Goal: Information Seeking & Learning: Learn about a topic

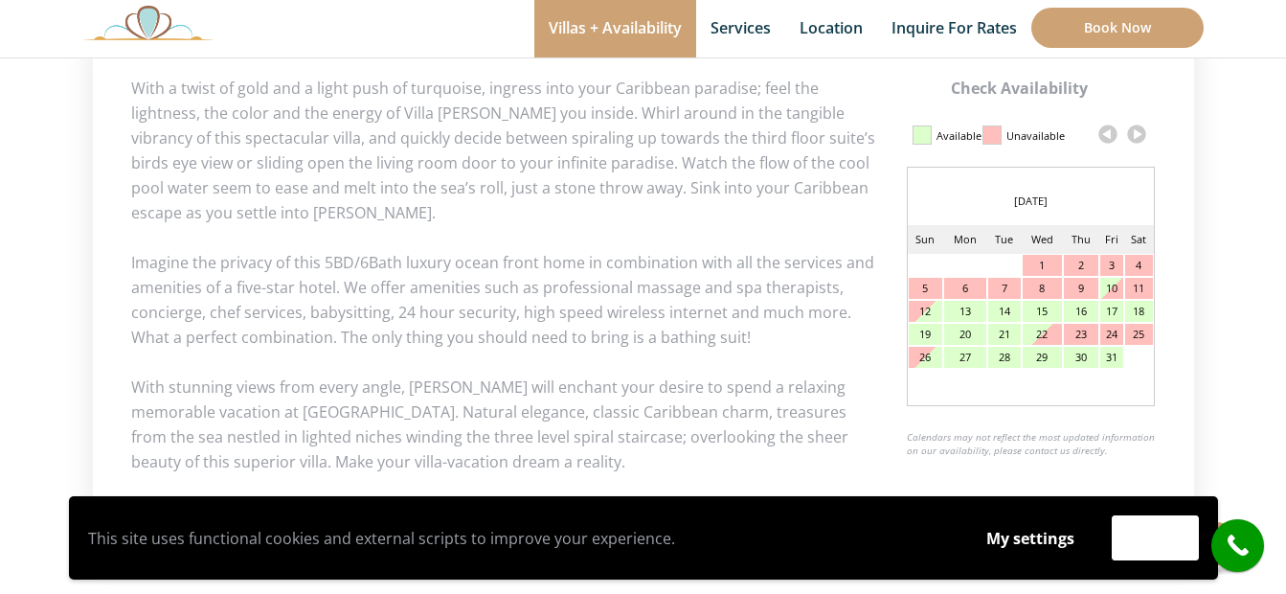
scroll to position [957, 0]
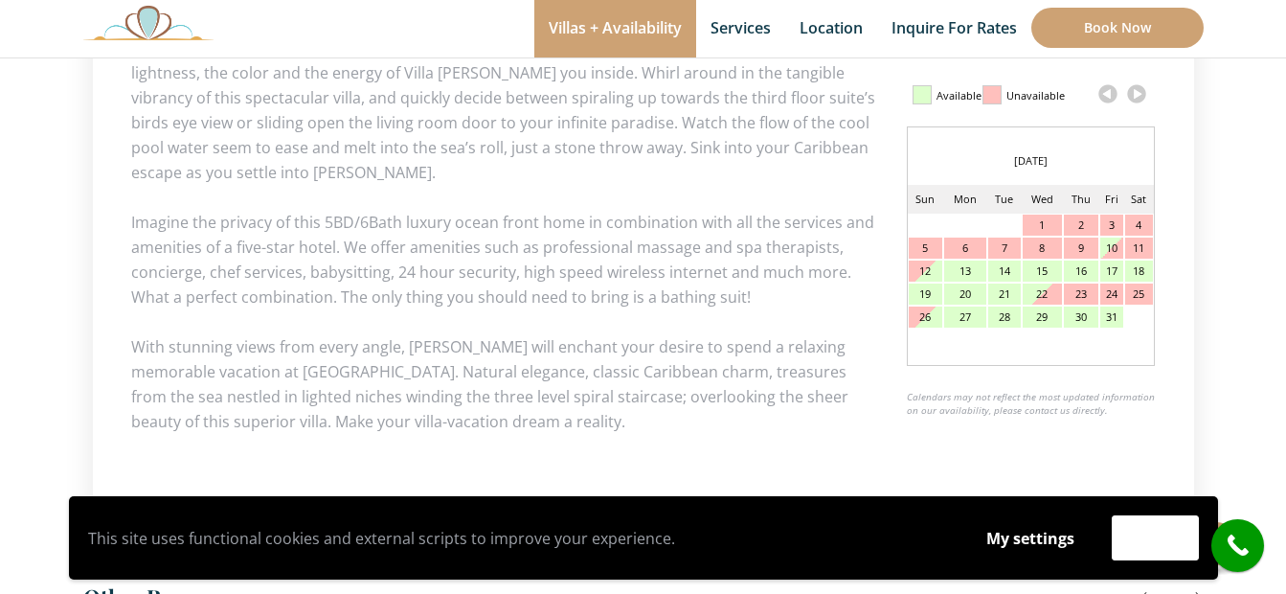
click at [1138, 98] on link at bounding box center [1136, 93] width 29 height 29
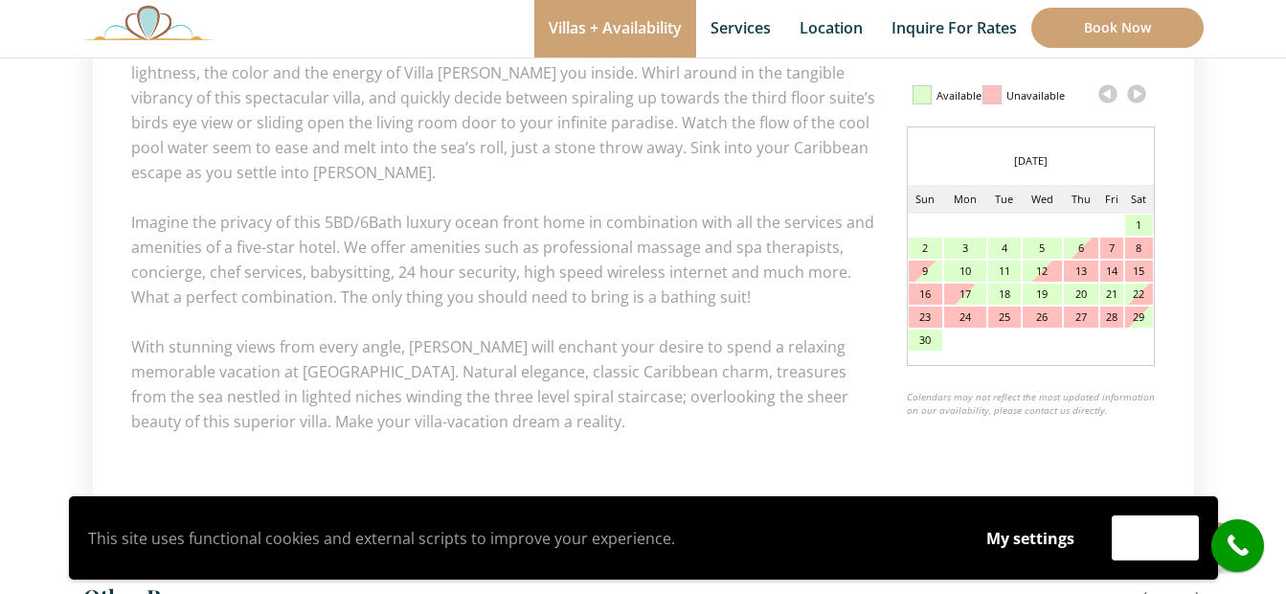
click at [1138, 98] on link at bounding box center [1136, 93] width 29 height 29
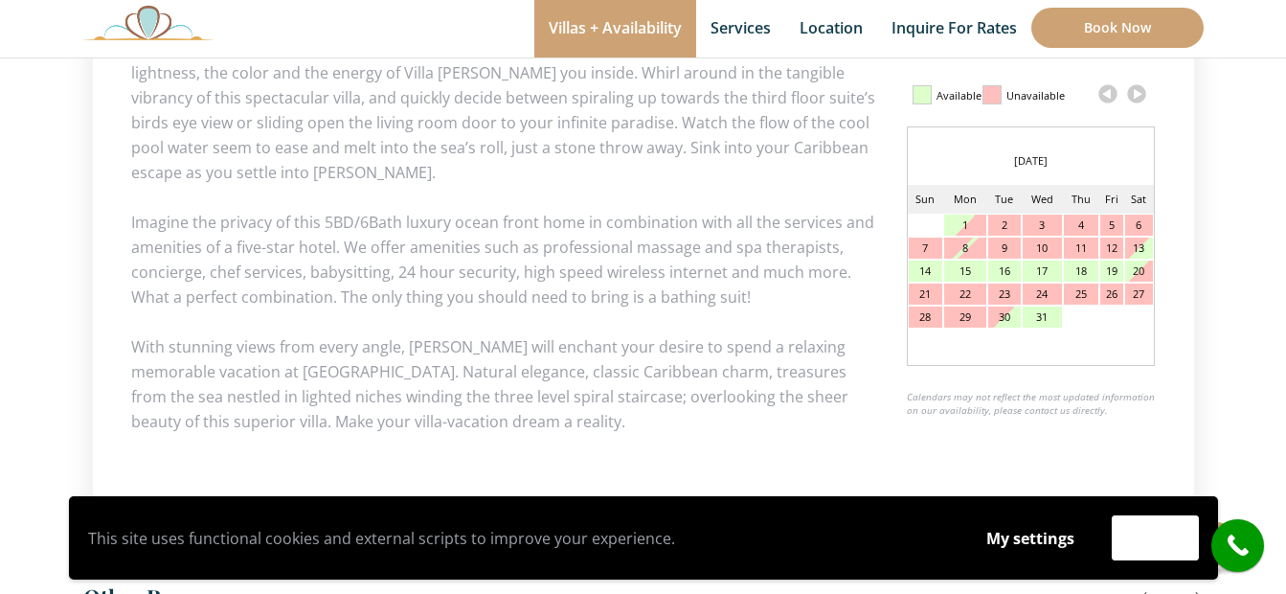
click at [1138, 98] on link at bounding box center [1136, 93] width 29 height 29
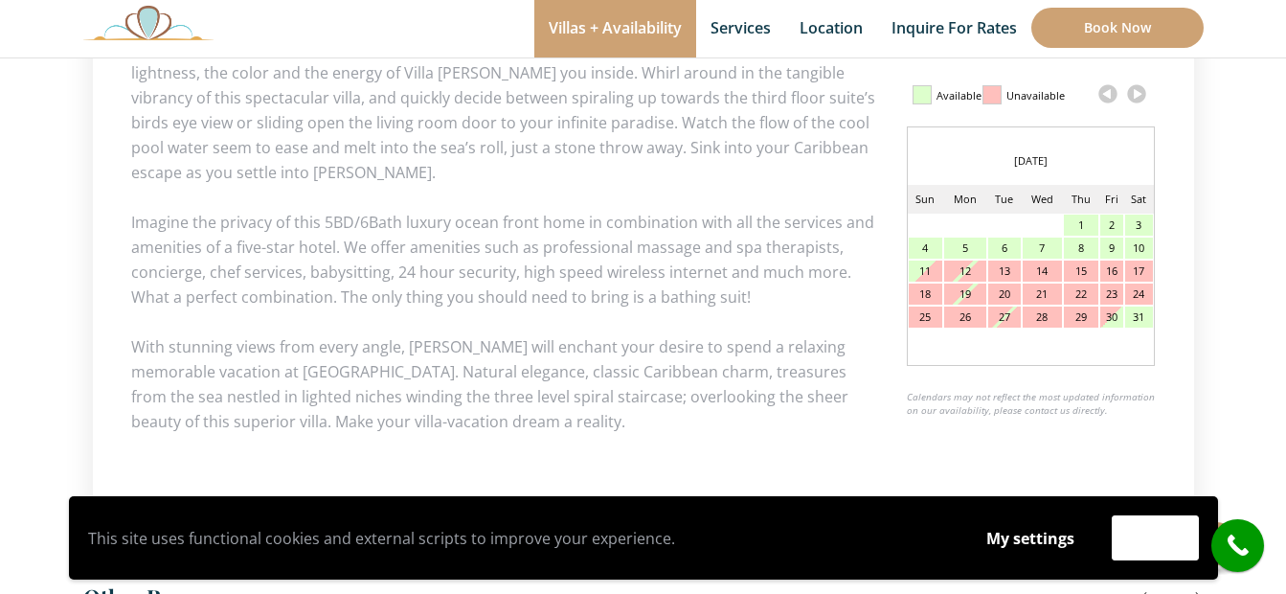
click at [1138, 98] on link at bounding box center [1136, 93] width 29 height 29
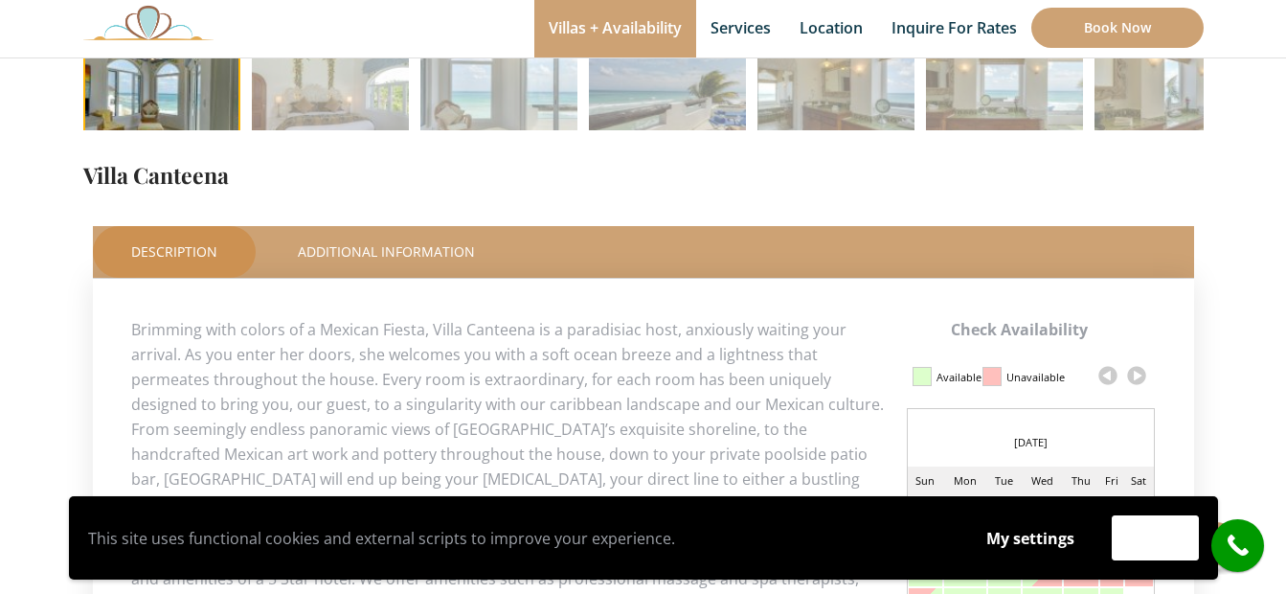
scroll to position [957, 0]
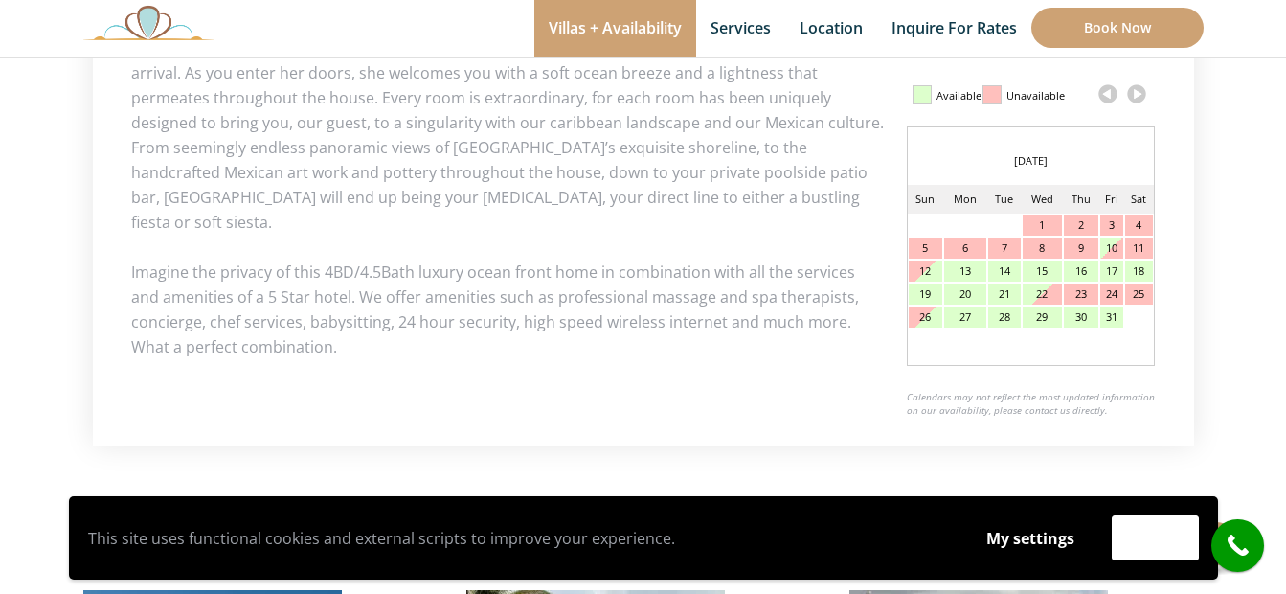
click at [1134, 101] on link at bounding box center [1136, 93] width 29 height 29
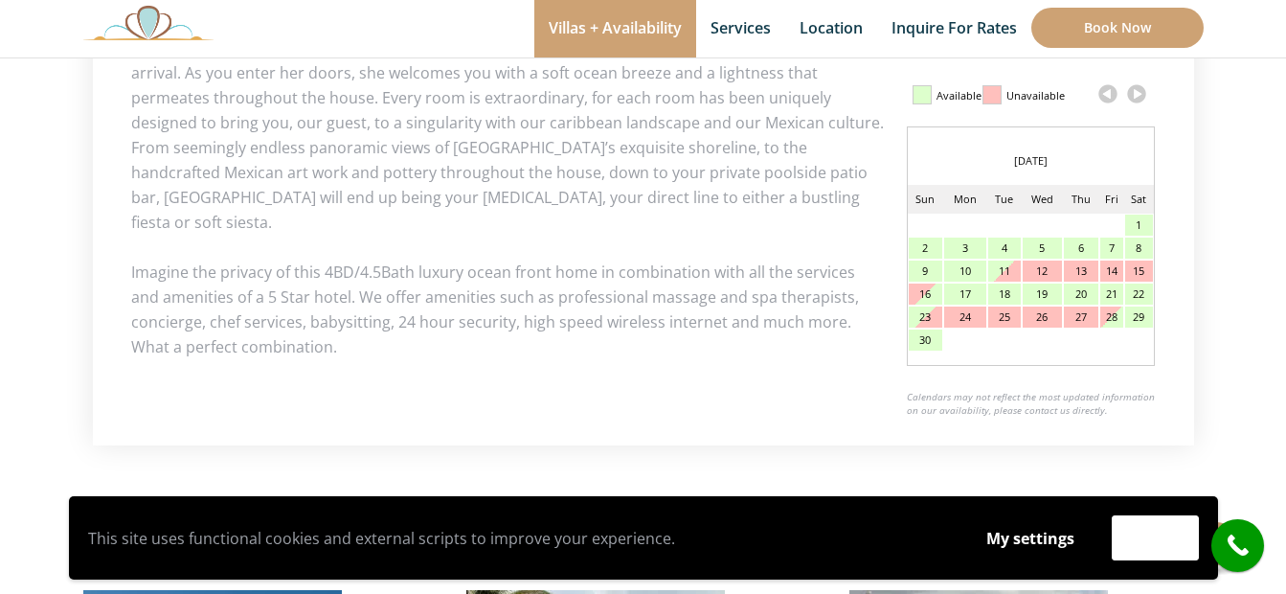
click at [1134, 100] on link at bounding box center [1136, 93] width 29 height 29
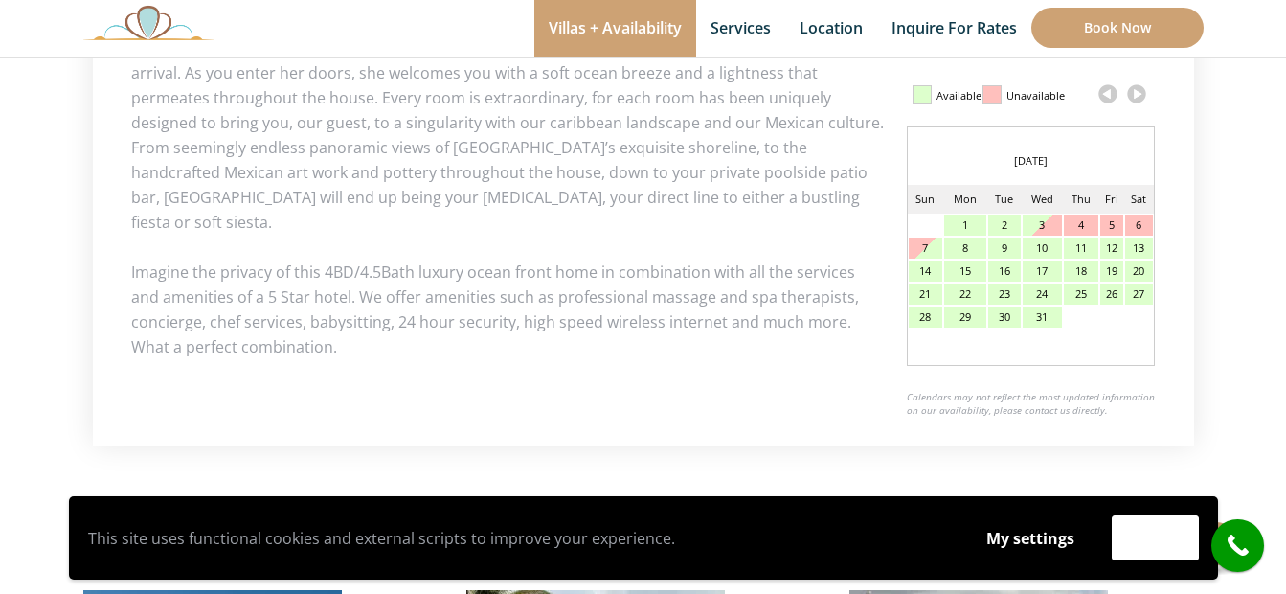
click at [1134, 100] on link at bounding box center [1136, 93] width 29 height 29
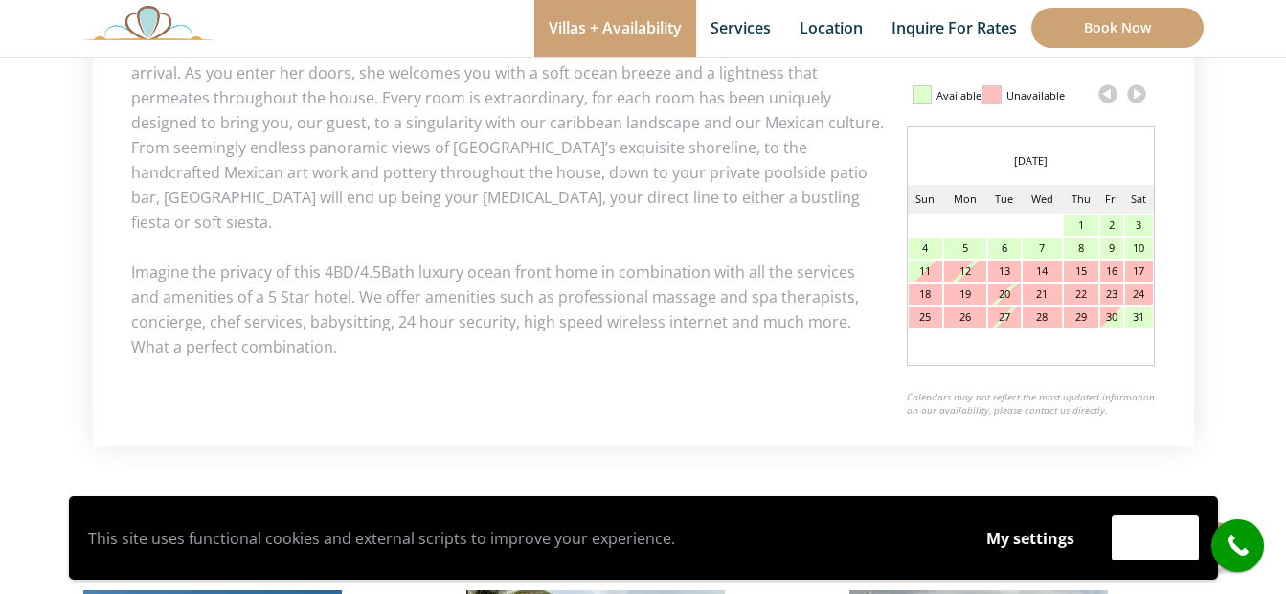
click at [1134, 100] on link at bounding box center [1136, 93] width 29 height 29
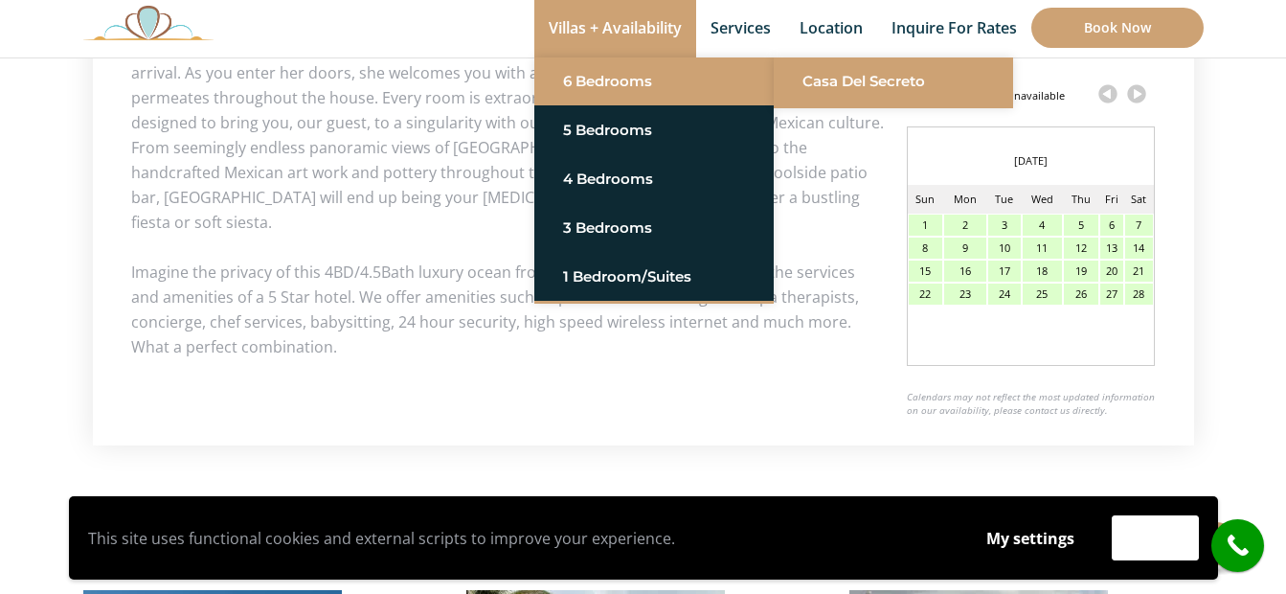
click at [851, 92] on link "Casa del Secreto" at bounding box center [893, 81] width 182 height 34
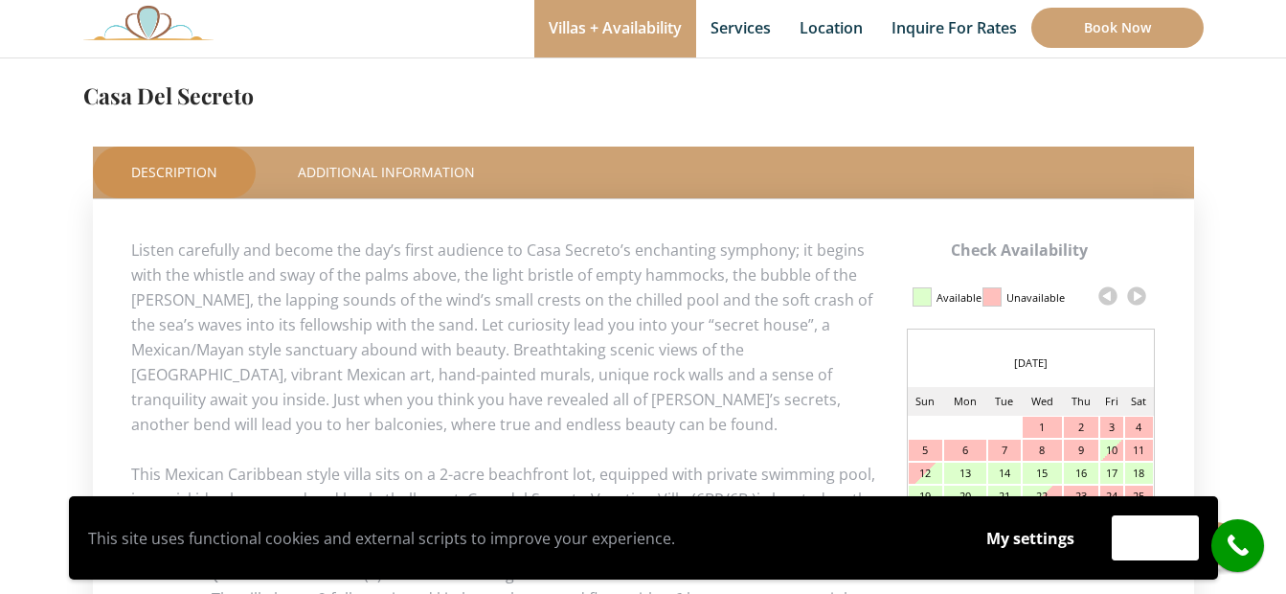
scroll to position [862, 0]
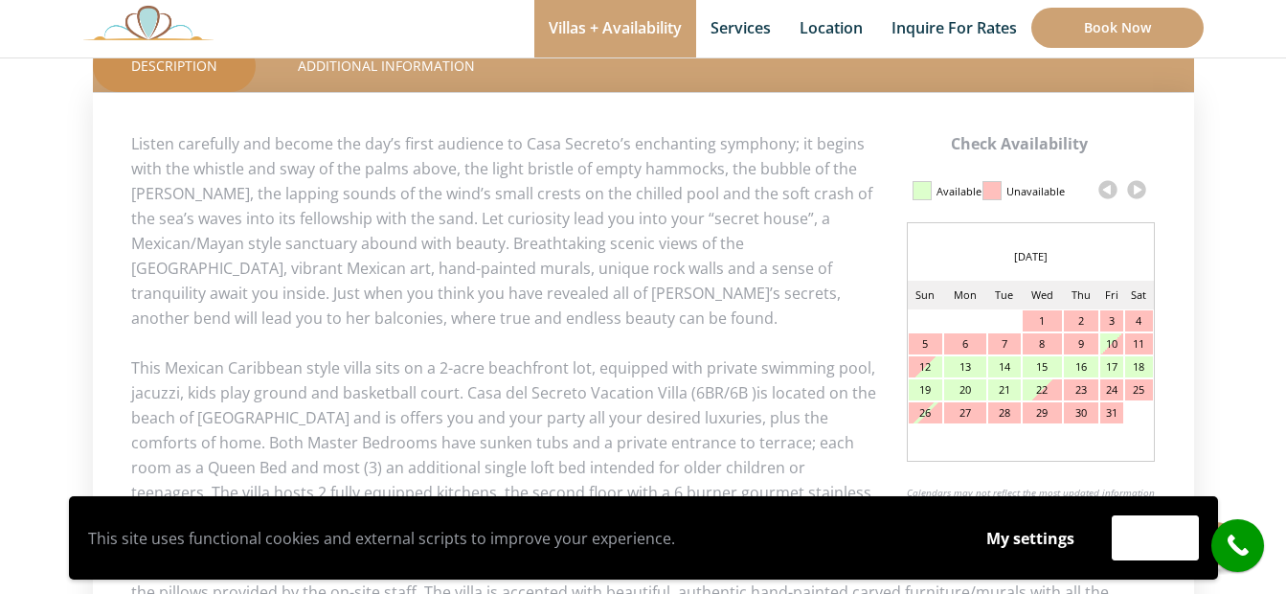
click at [1144, 194] on link at bounding box center [1136, 189] width 29 height 29
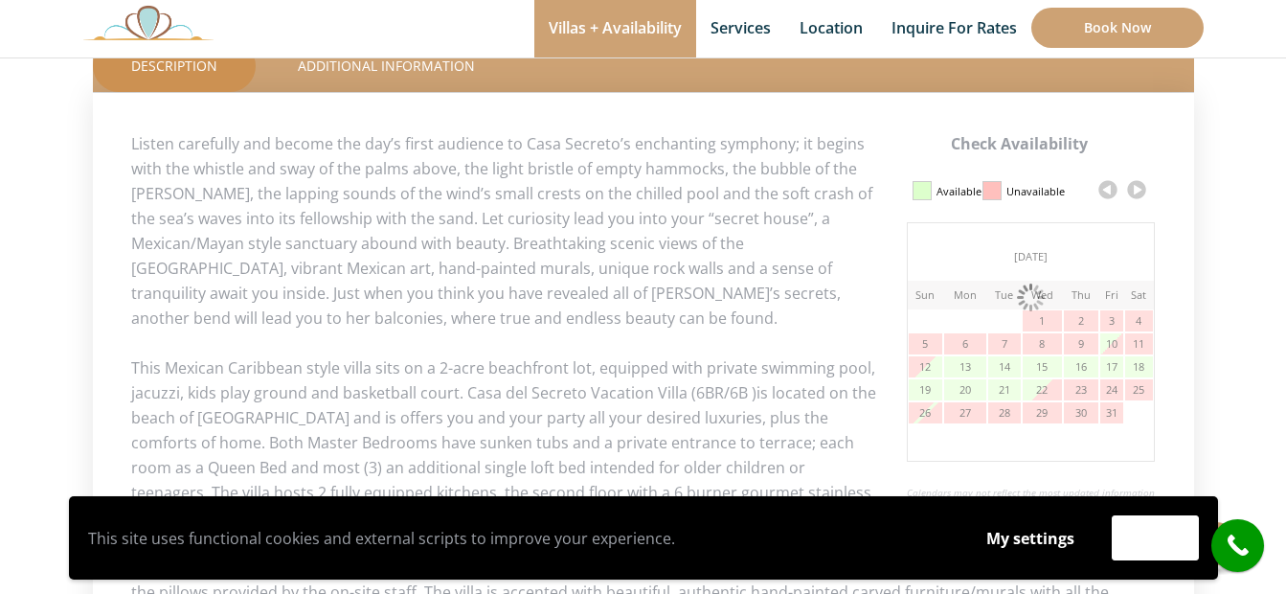
click at [1143, 193] on link at bounding box center [1136, 189] width 29 height 29
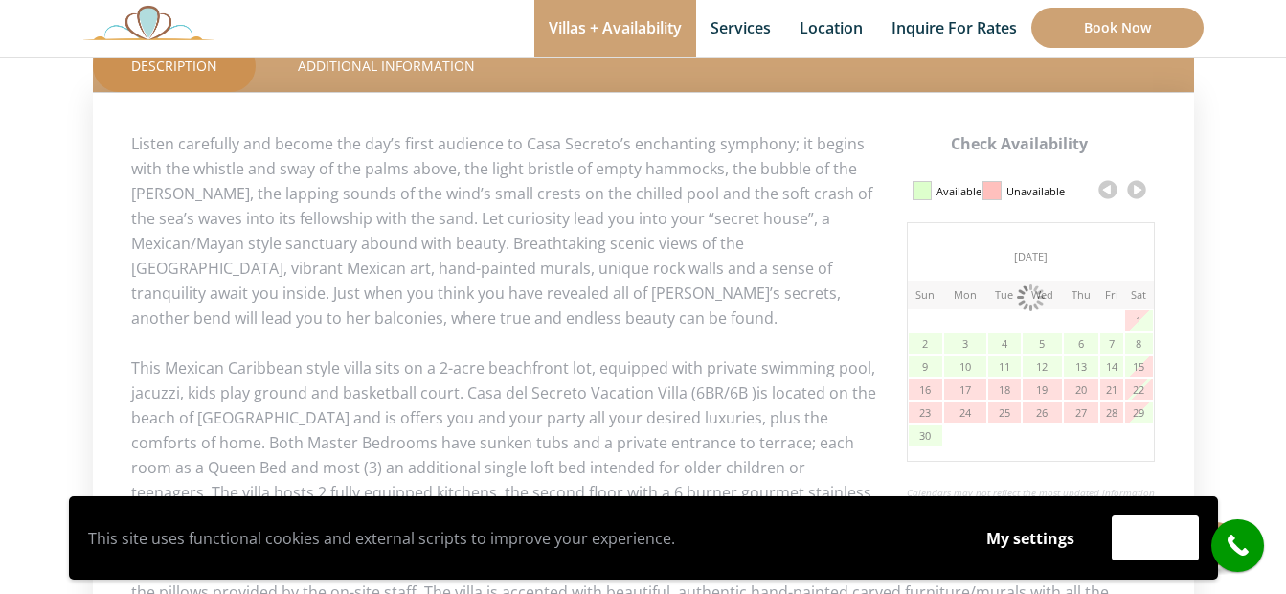
click at [1143, 193] on link at bounding box center [1136, 189] width 29 height 29
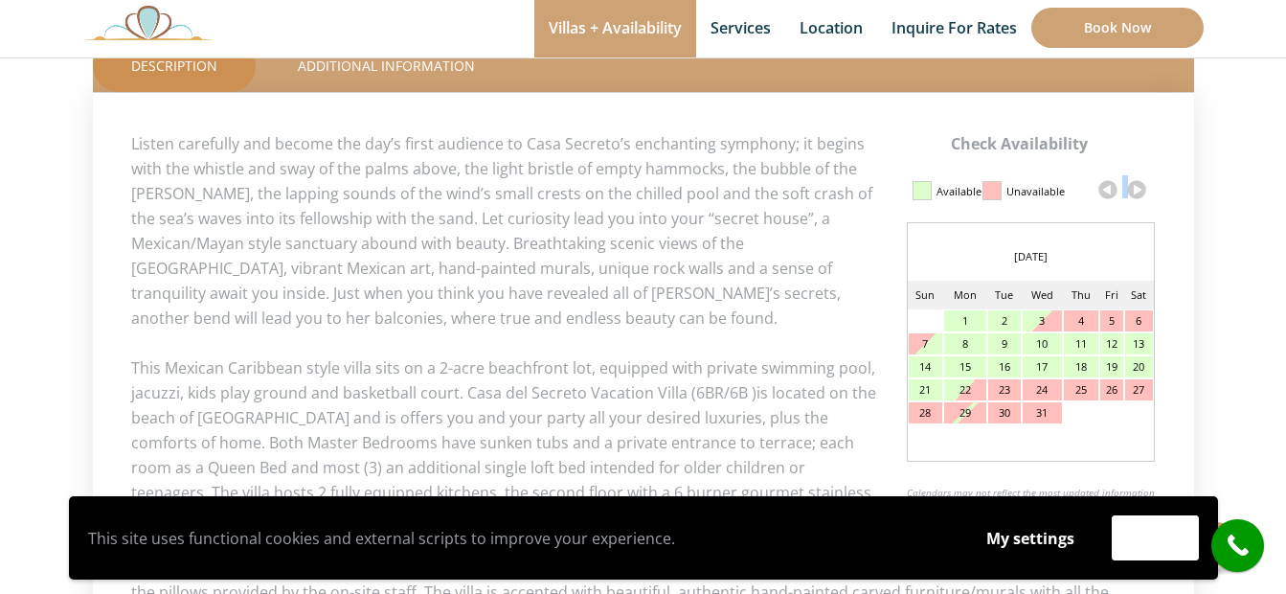
click at [1143, 193] on link at bounding box center [1136, 189] width 29 height 29
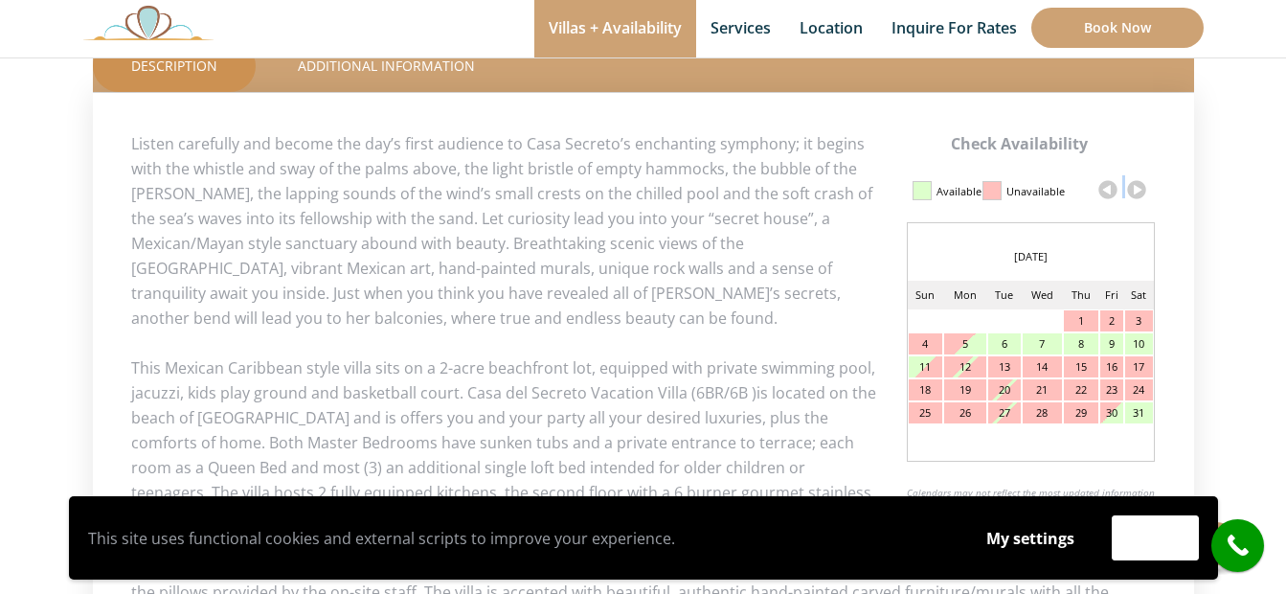
click at [1143, 193] on link at bounding box center [1136, 189] width 29 height 29
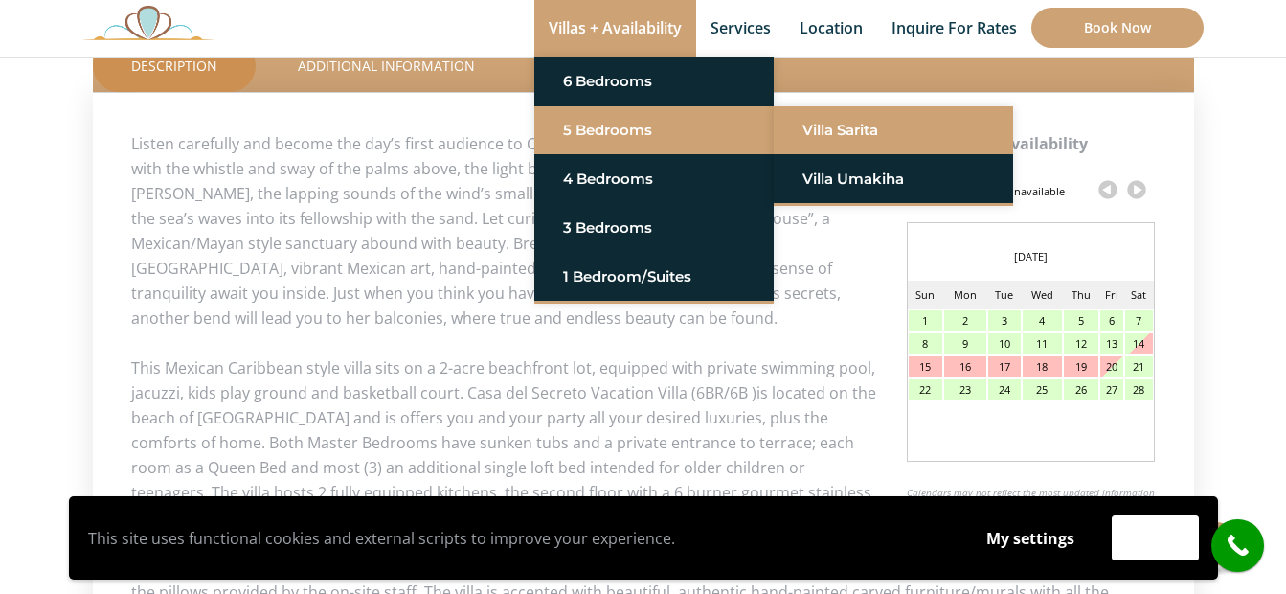
click at [802, 131] on link "Villa Sarita" at bounding box center [893, 130] width 182 height 34
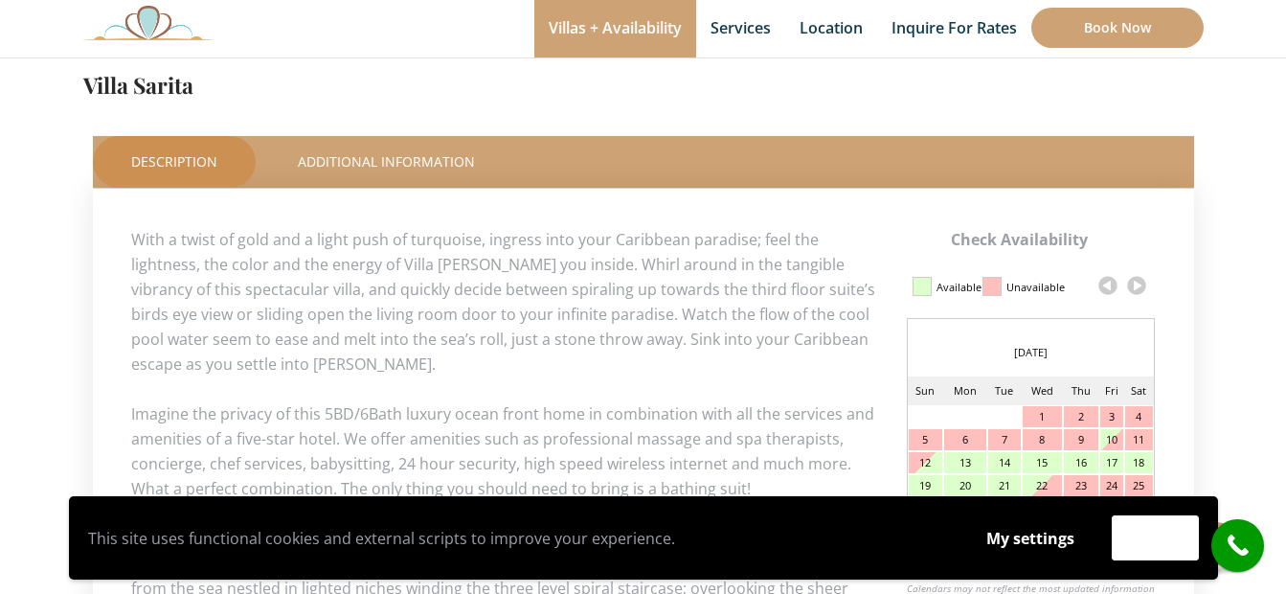
scroll to position [957, 0]
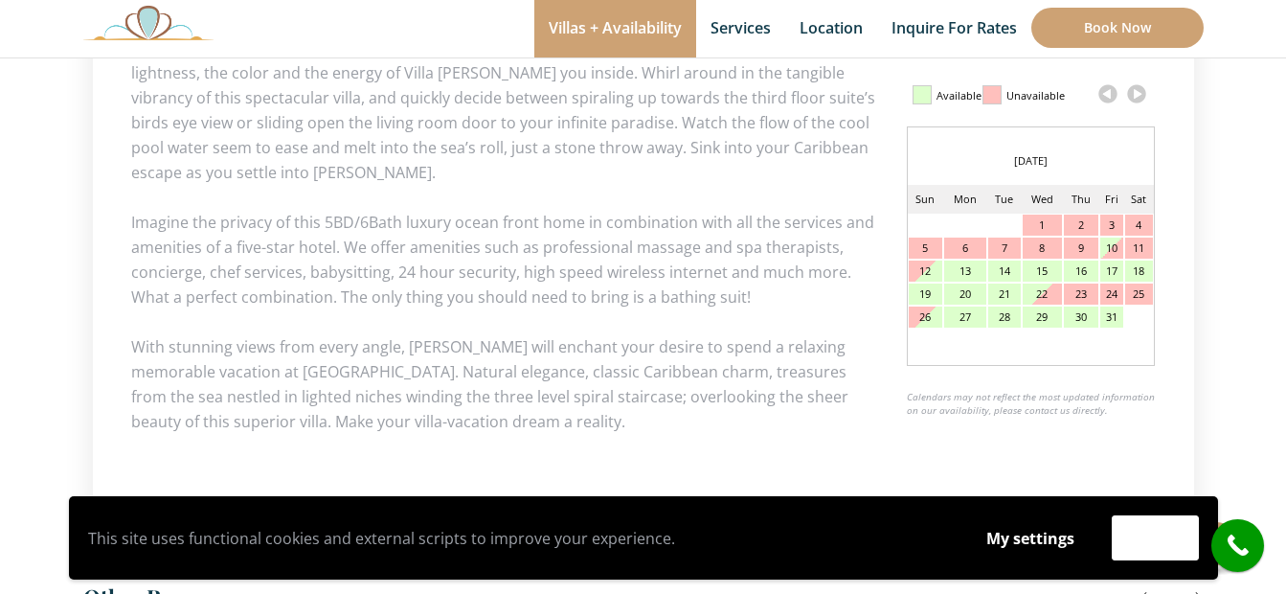
click at [1140, 94] on link at bounding box center [1136, 93] width 29 height 29
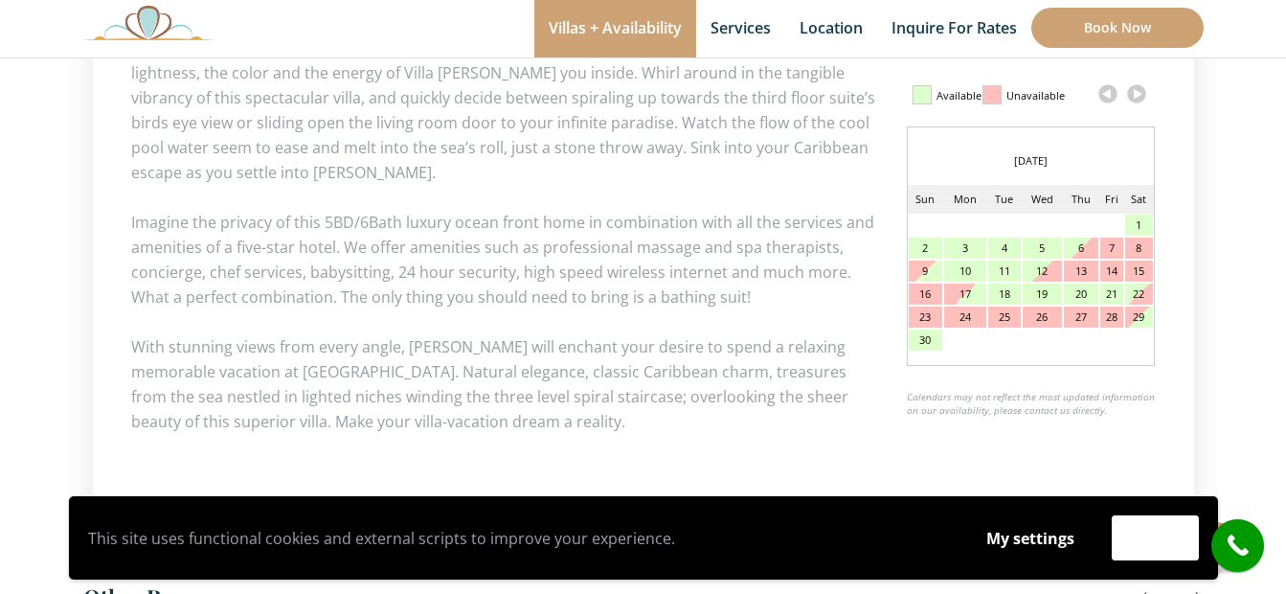
click at [1140, 94] on link at bounding box center [1136, 93] width 29 height 29
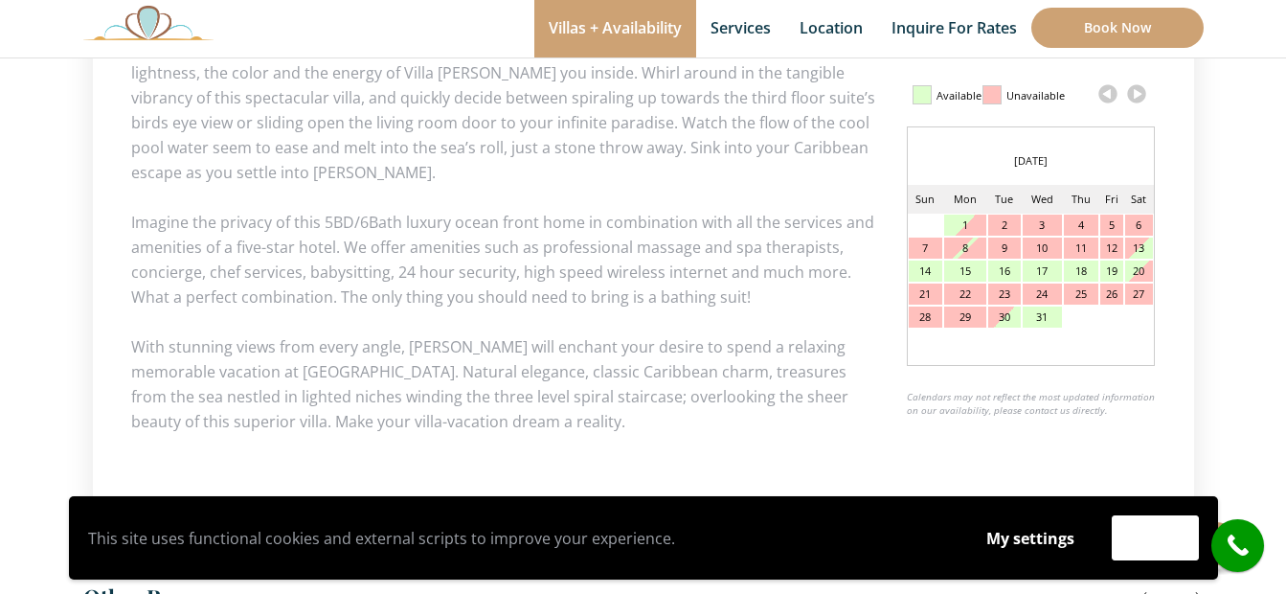
click at [1140, 94] on link at bounding box center [1136, 93] width 29 height 29
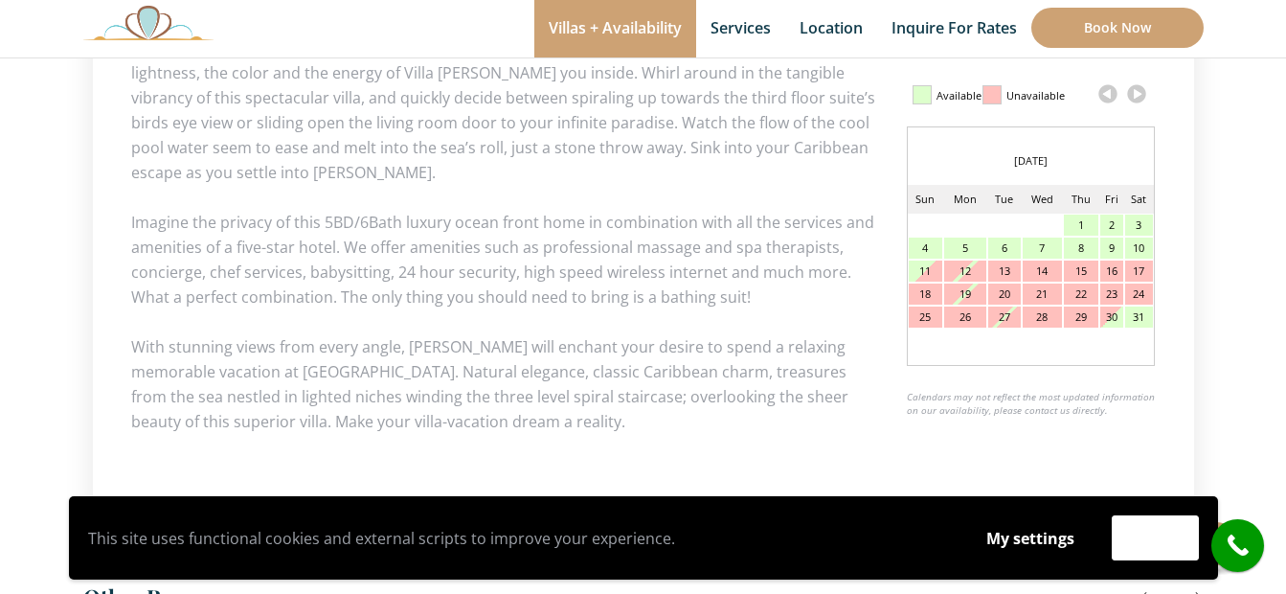
click at [1140, 94] on link at bounding box center [1136, 93] width 29 height 29
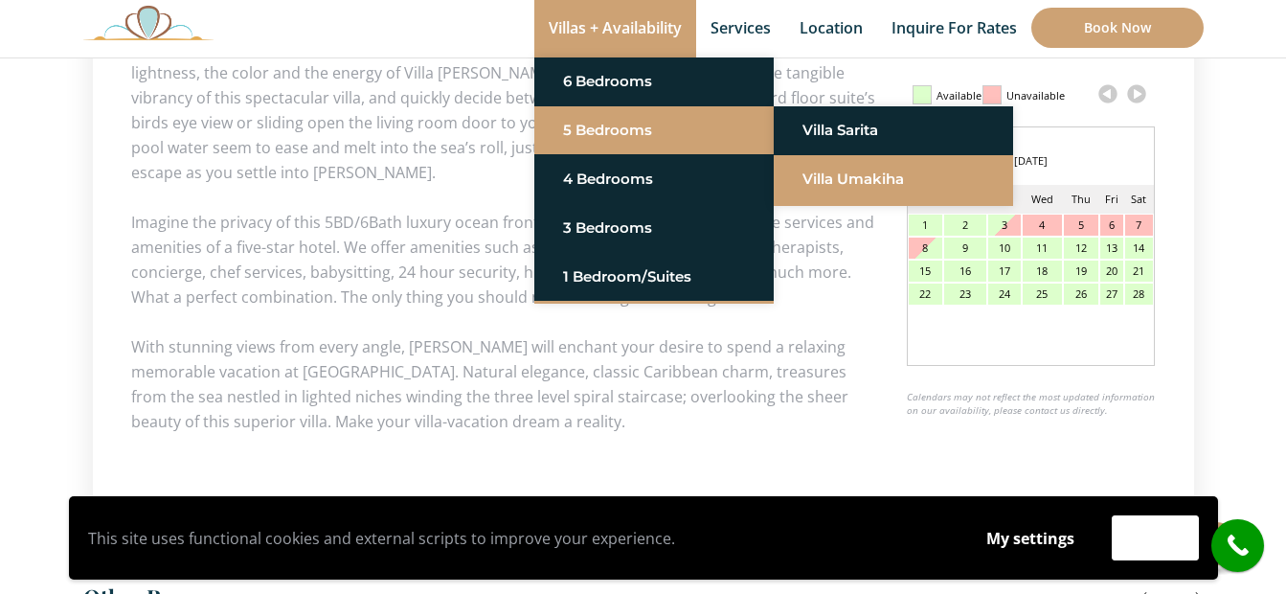
click at [867, 182] on link "Villa Umakiha" at bounding box center [893, 179] width 182 height 34
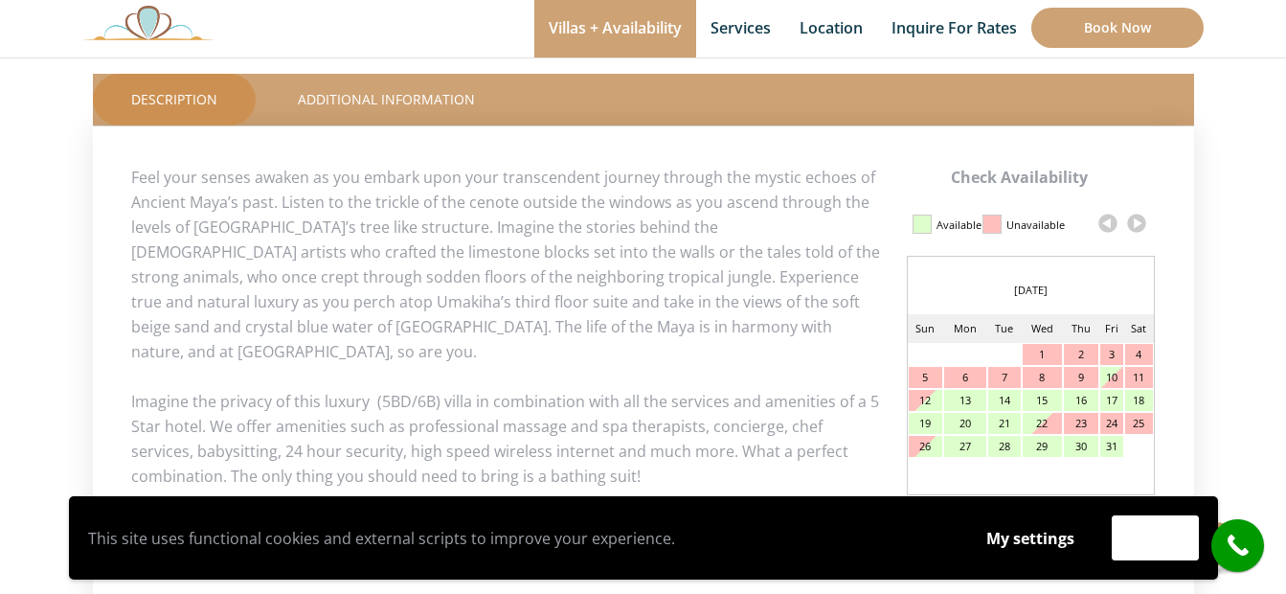
scroll to position [862, 0]
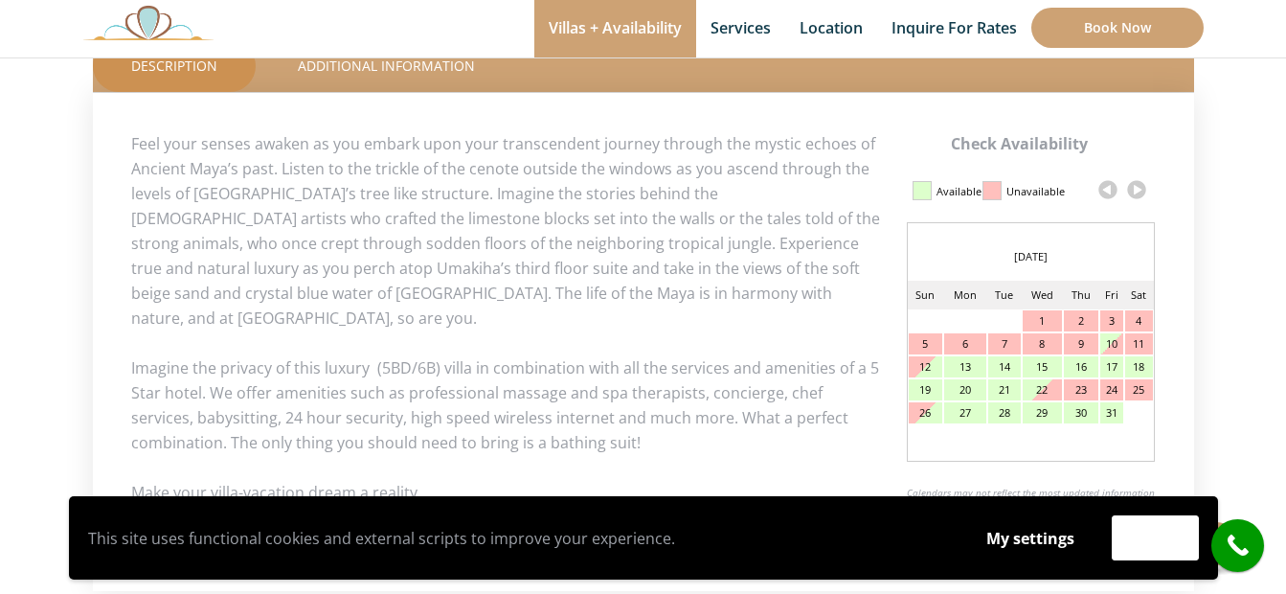
click at [1135, 190] on link at bounding box center [1136, 189] width 29 height 29
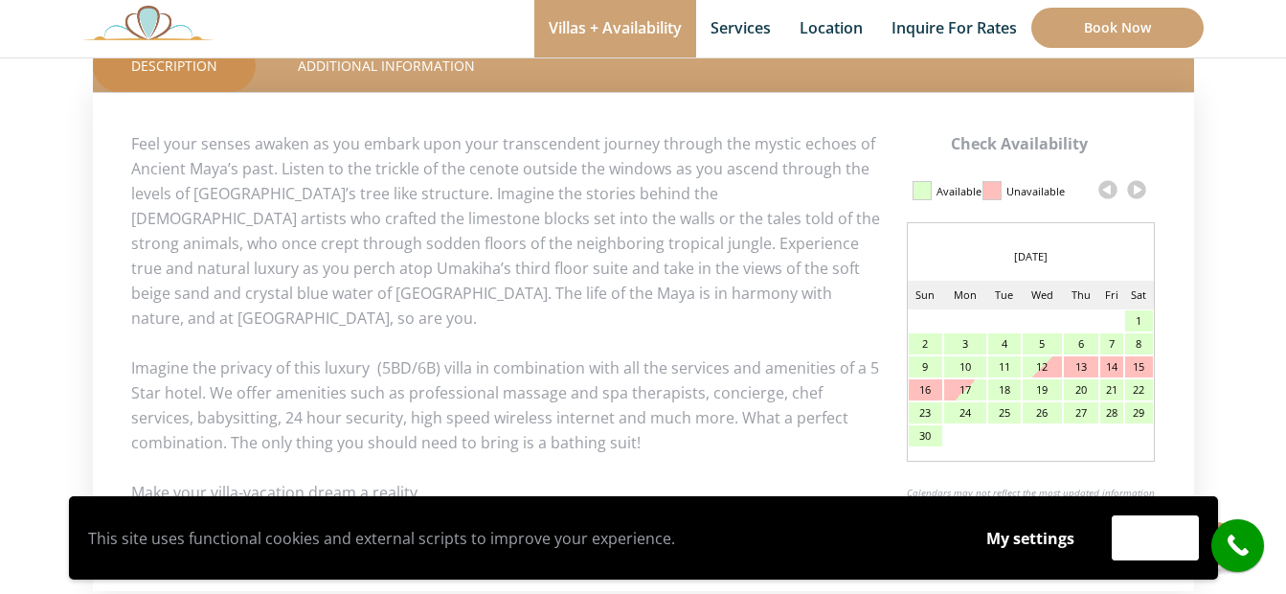
click at [1136, 190] on link at bounding box center [1136, 189] width 29 height 29
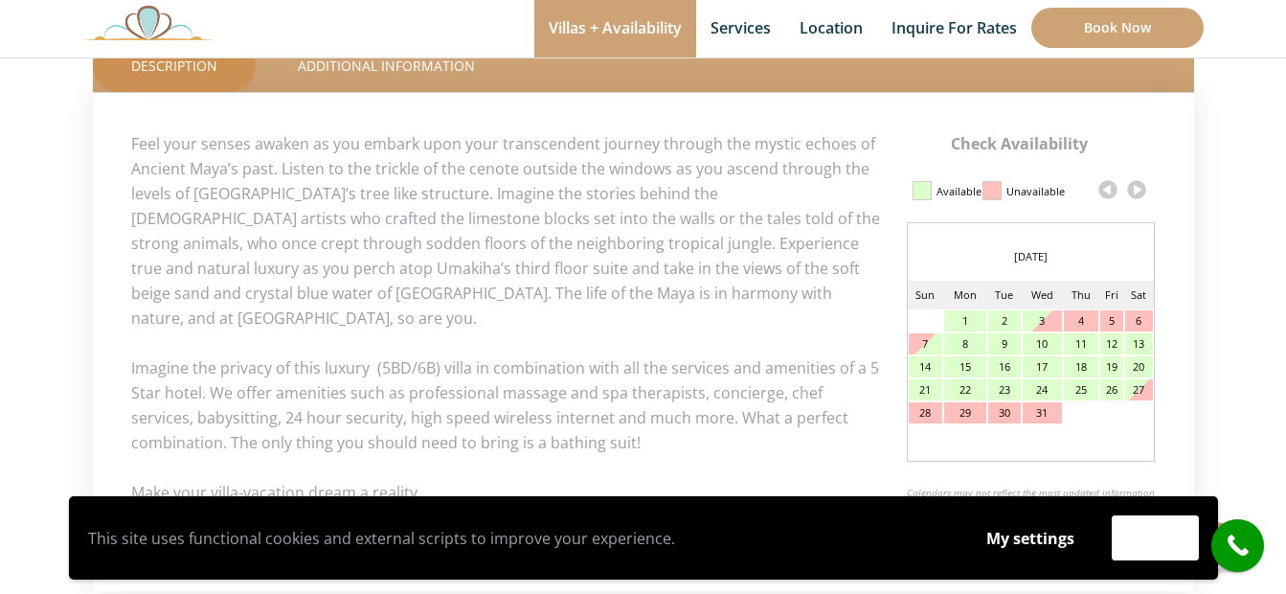
click at [1136, 190] on link at bounding box center [1136, 189] width 29 height 29
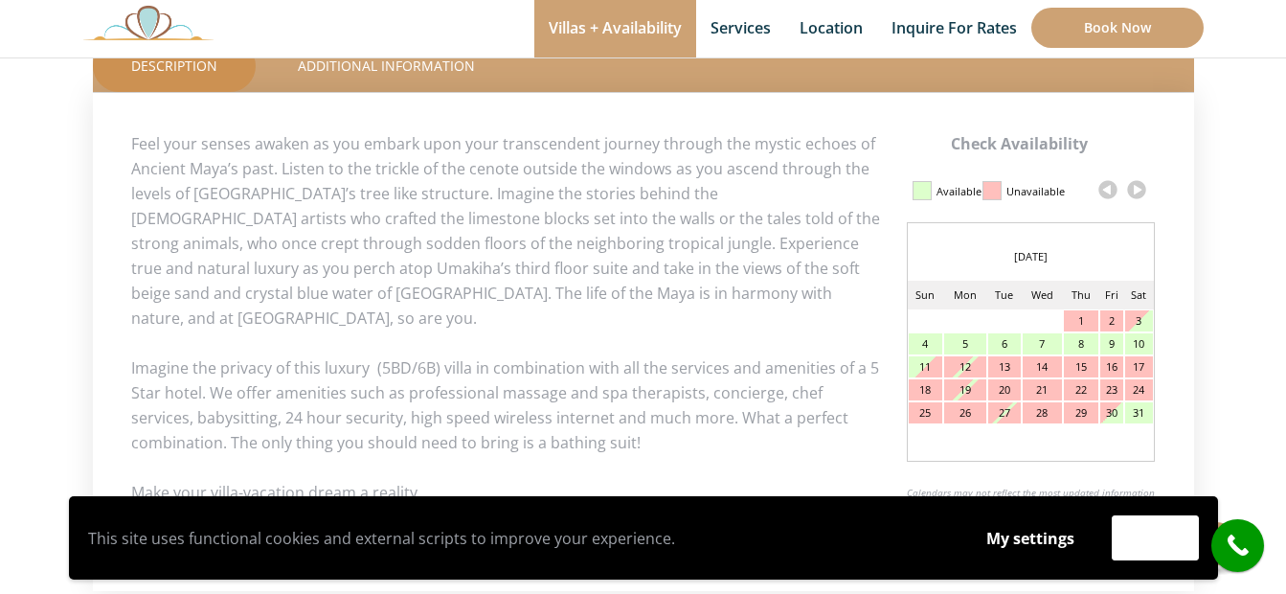
click at [1136, 190] on link at bounding box center [1136, 189] width 29 height 29
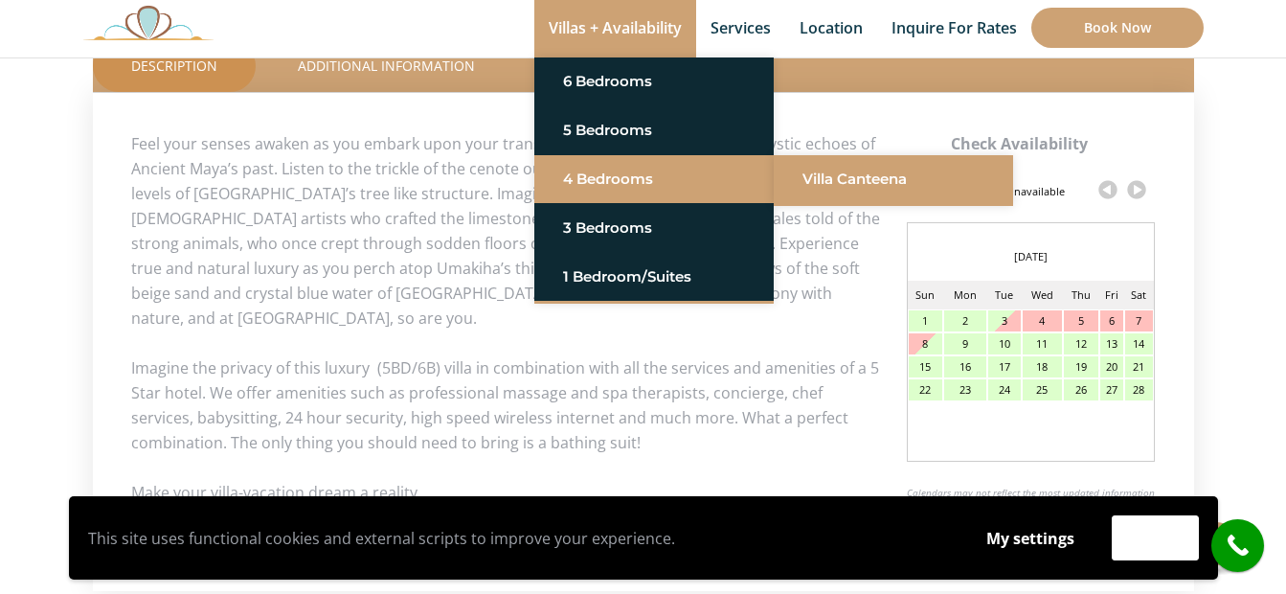
click at [833, 179] on link "Villa Canteena" at bounding box center [893, 179] width 182 height 34
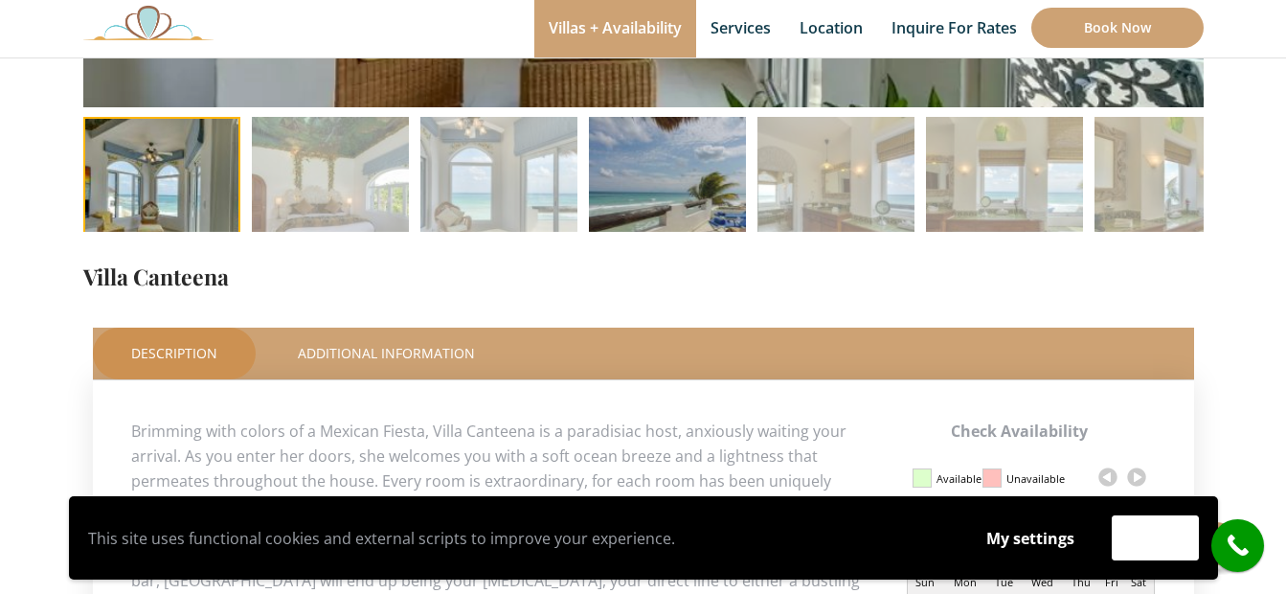
scroll to position [957, 0]
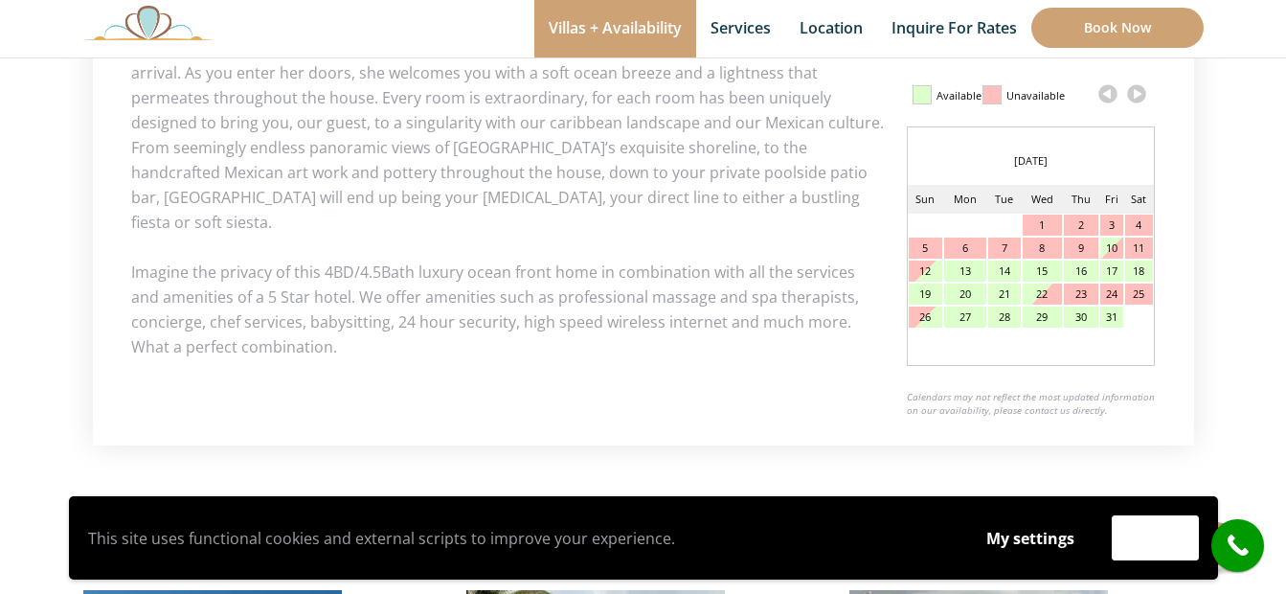
click at [1136, 97] on link at bounding box center [1136, 93] width 29 height 29
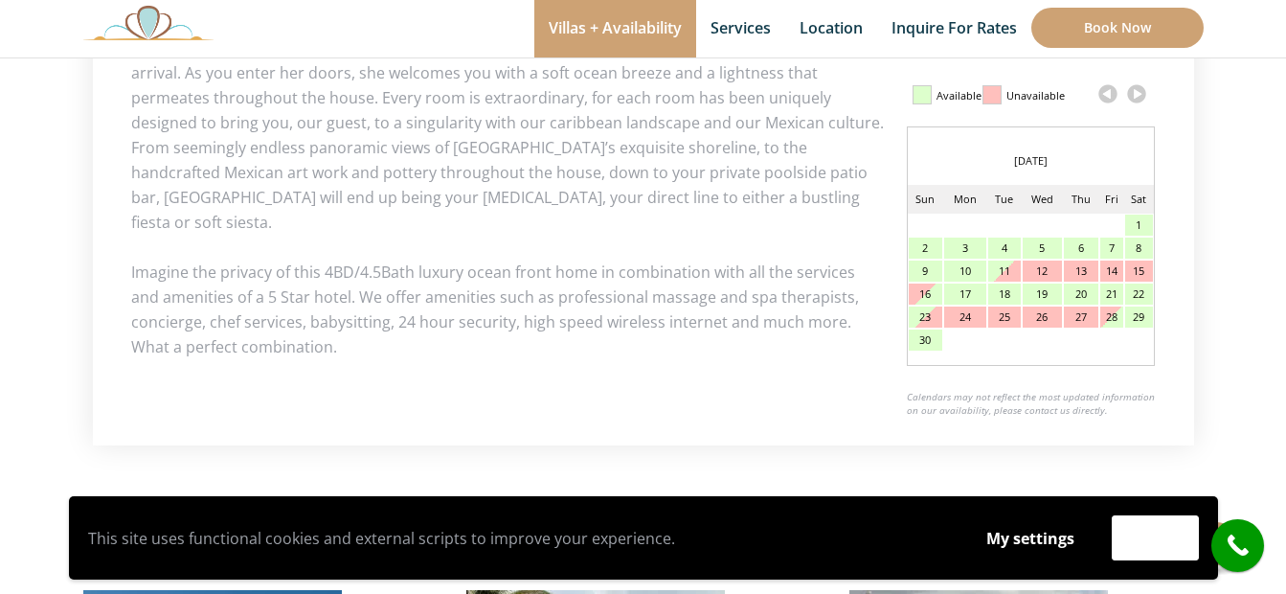
click at [1136, 97] on link at bounding box center [1136, 93] width 29 height 29
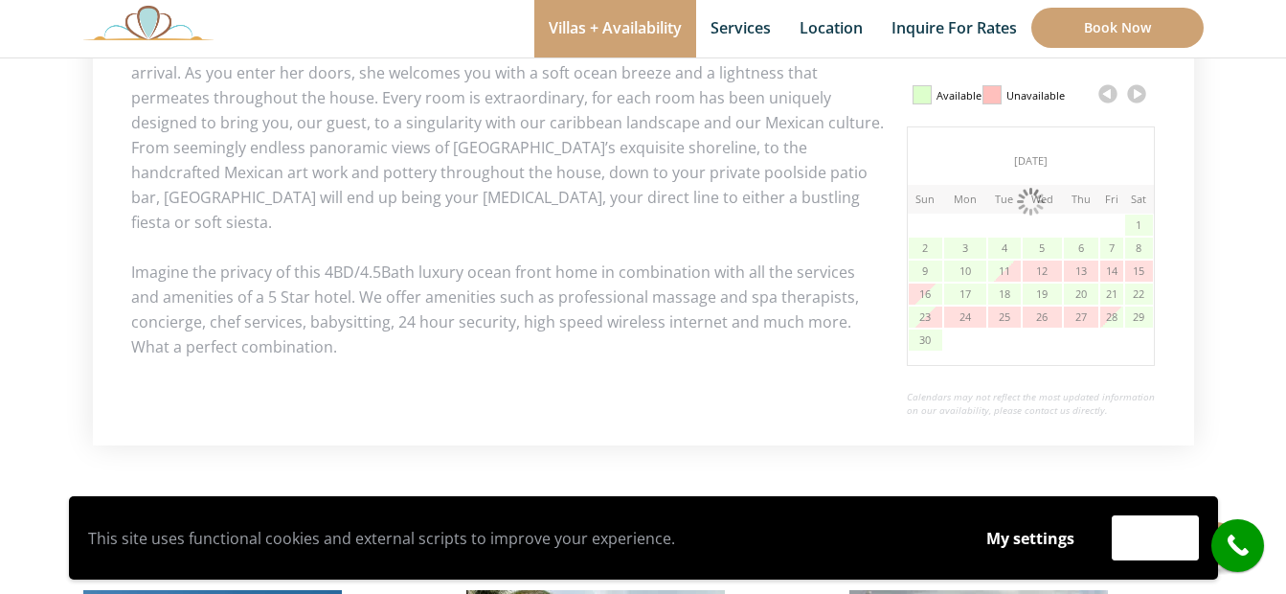
click at [1136, 97] on link at bounding box center [1136, 93] width 29 height 29
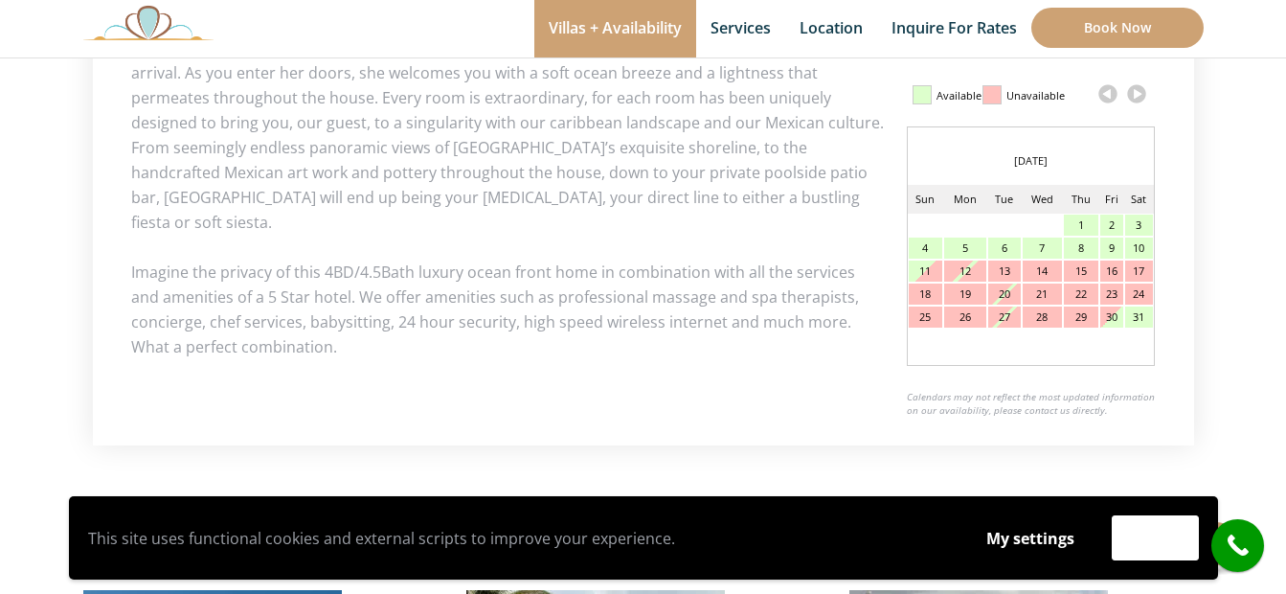
click at [1136, 97] on link at bounding box center [1136, 93] width 29 height 29
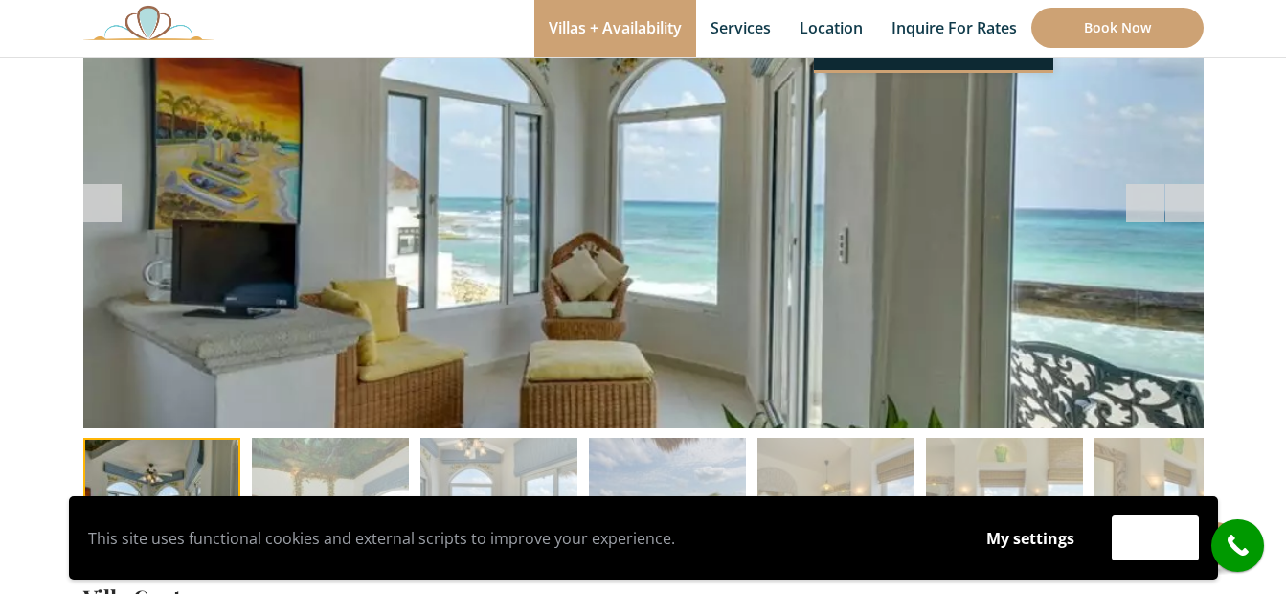
scroll to position [0, 0]
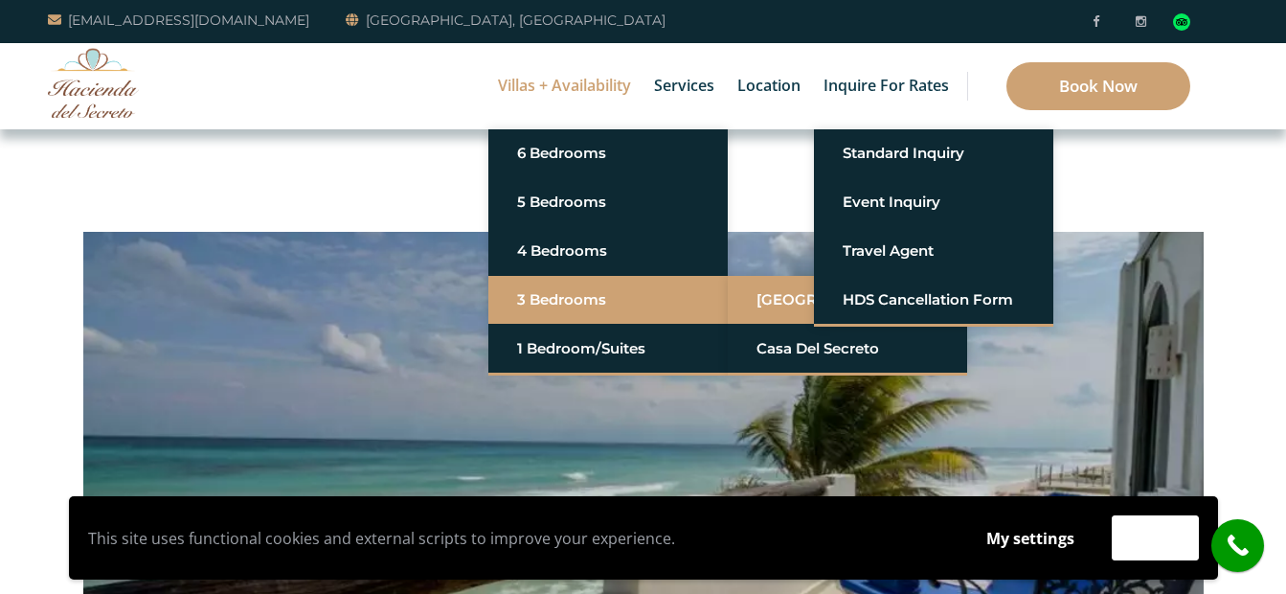
click at [757, 306] on link "[GEOGRAPHIC_DATA]" at bounding box center [847, 299] width 182 height 34
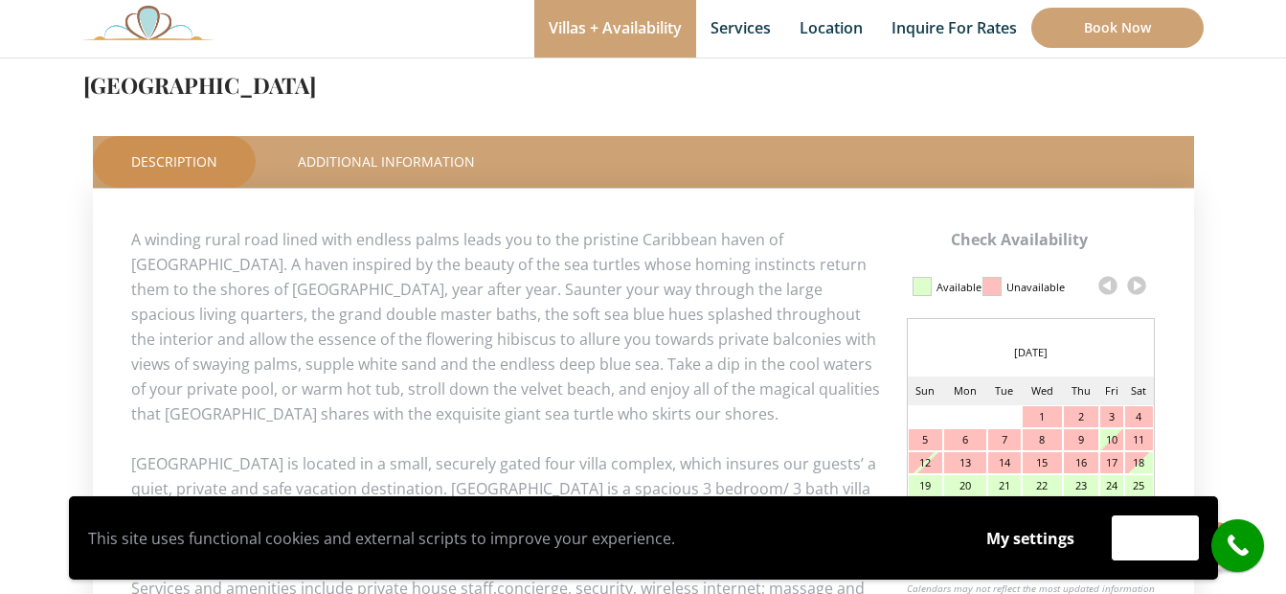
scroll to position [957, 0]
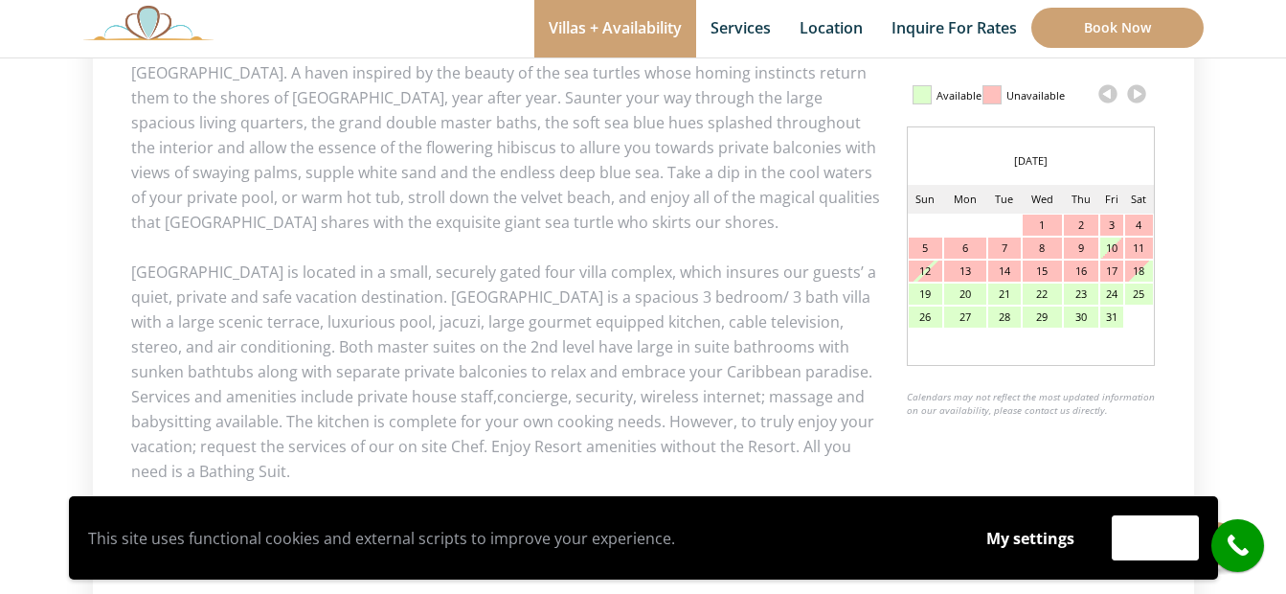
click at [1139, 99] on link at bounding box center [1136, 93] width 29 height 29
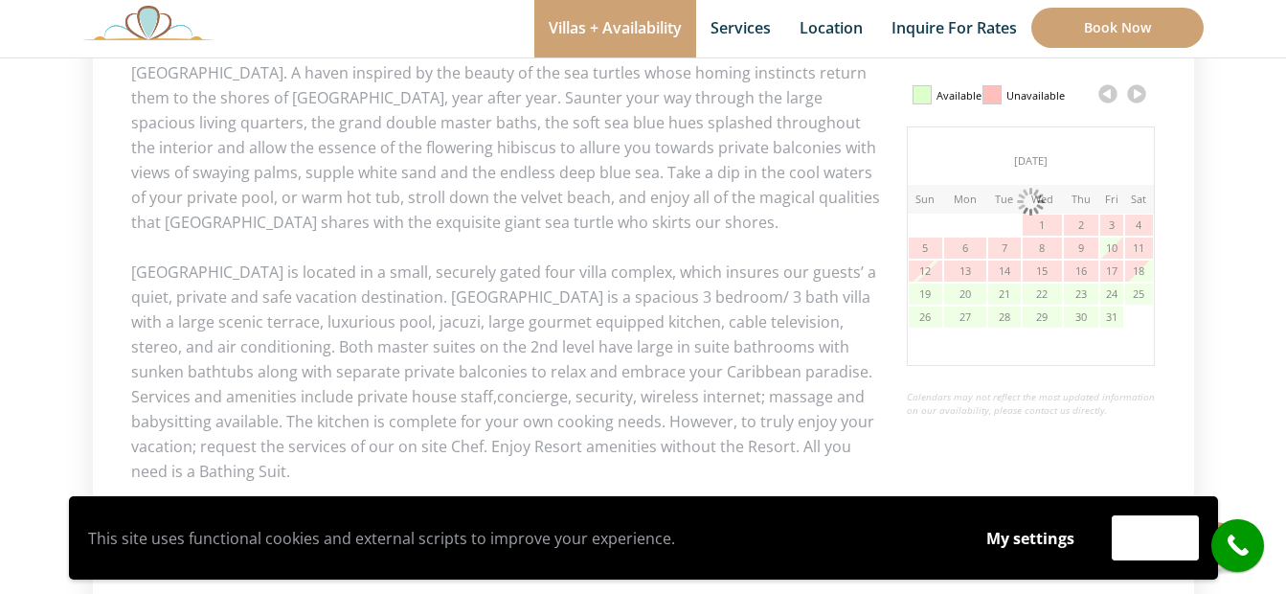
click at [1139, 99] on link at bounding box center [1136, 93] width 29 height 29
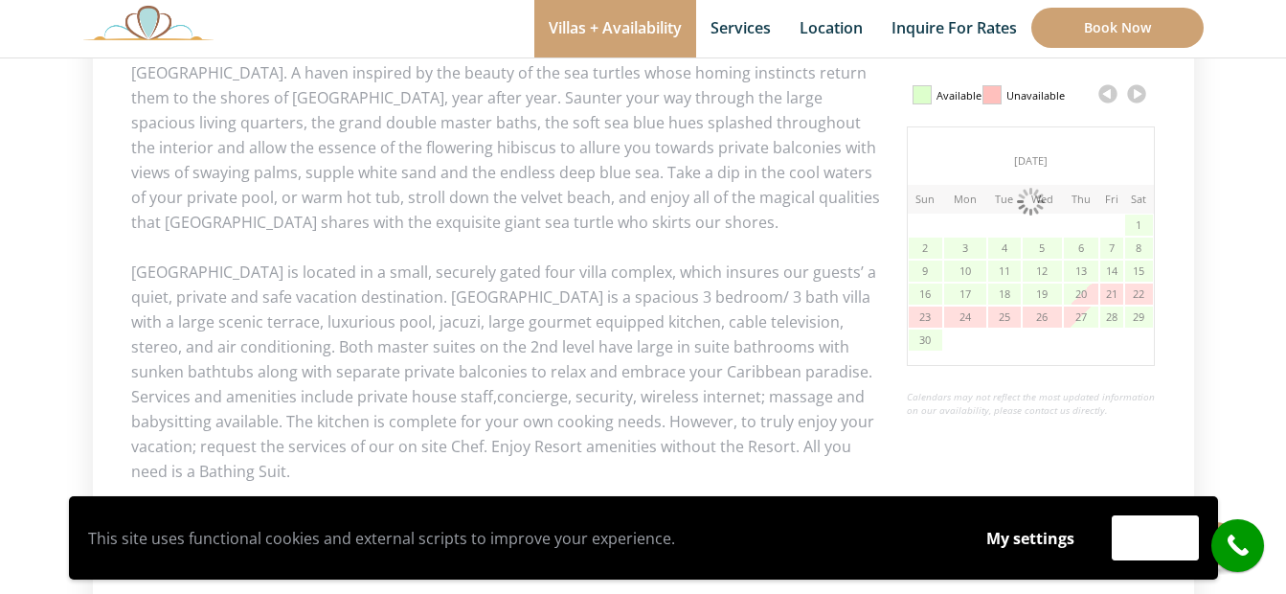
click at [1139, 99] on link at bounding box center [1136, 93] width 29 height 29
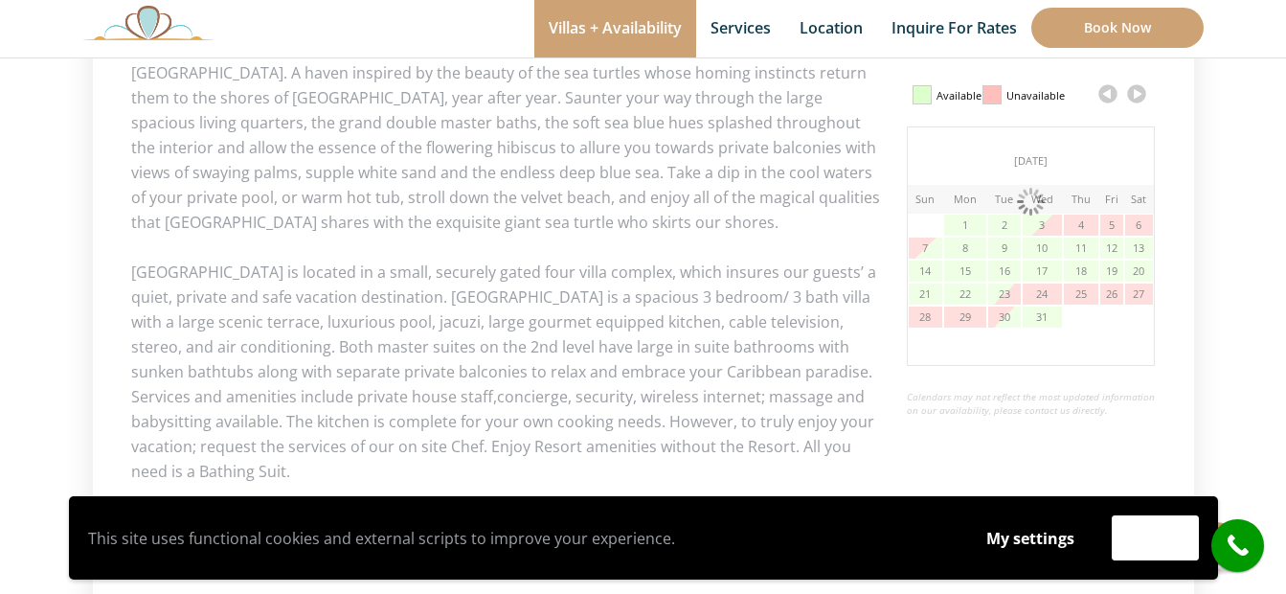
click at [1139, 99] on link at bounding box center [1136, 93] width 29 height 29
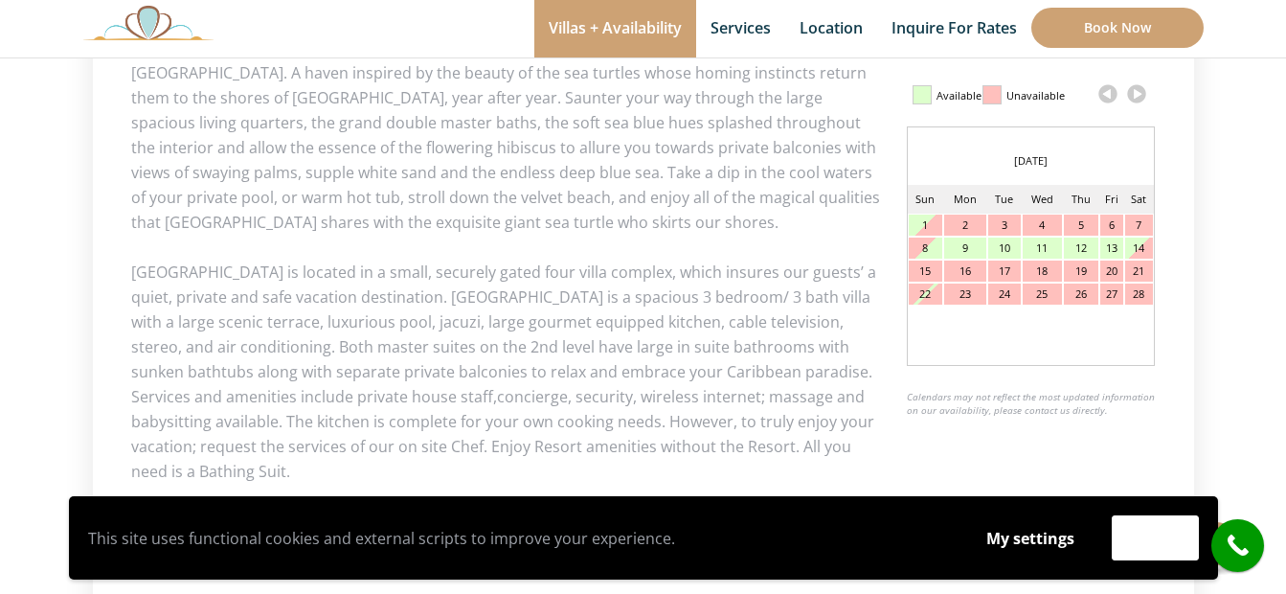
click at [1139, 99] on link at bounding box center [1136, 93] width 29 height 29
